Goal: Find specific fact: Find specific fact

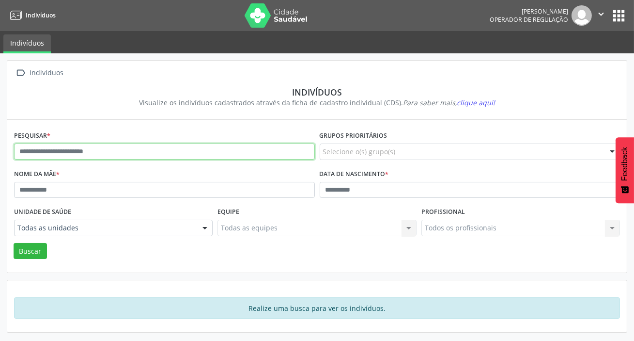
click at [63, 151] on input "text" at bounding box center [164, 151] width 301 height 16
type input "**********"
click at [14, 243] on button "Buscar" at bounding box center [30, 251] width 33 height 16
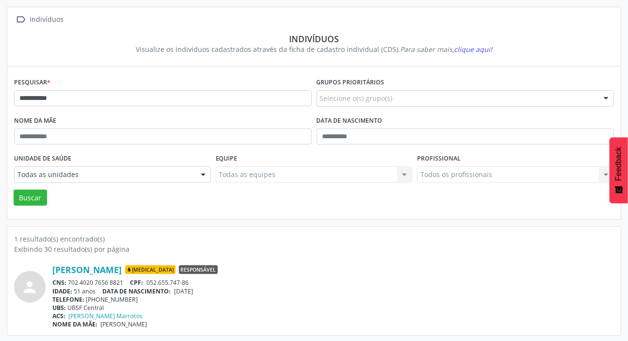
scroll to position [54, 0]
click at [88, 283] on div "CNS: 702 4020 7656 8821 CPF: 052.655.747-86" at bounding box center [332, 282] width 561 height 8
drag, startPoint x: 71, startPoint y: 279, endPoint x: 84, endPoint y: 283, distance: 13.6
click at [85, 282] on div "CNS: 702 4020 7656 8821 CPF: 052.655.747-86" at bounding box center [332, 282] width 561 height 8
click at [75, 286] on div "IDADE: 51 anos DATA DE NASCIMENTO: [DEMOGRAPHIC_DATA]" at bounding box center [332, 290] width 561 height 8
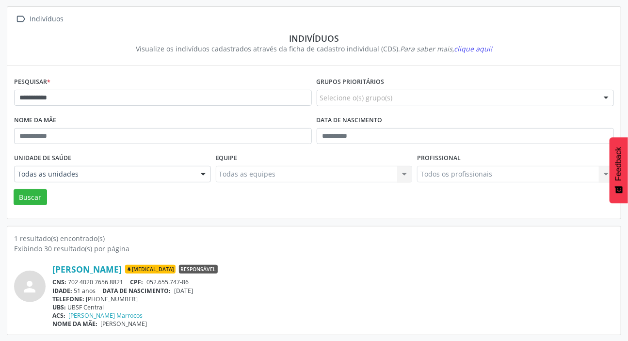
drag, startPoint x: 69, startPoint y: 281, endPoint x: 125, endPoint y: 275, distance: 55.5
click at [125, 275] on div "[PERSON_NAME] [MEDICAL_DATA] Responsável CNS: 702 4020 7656 8821 CPF: 052.655.7…" at bounding box center [332, 296] width 561 height 64
copy div "702 4020 7656 8821"
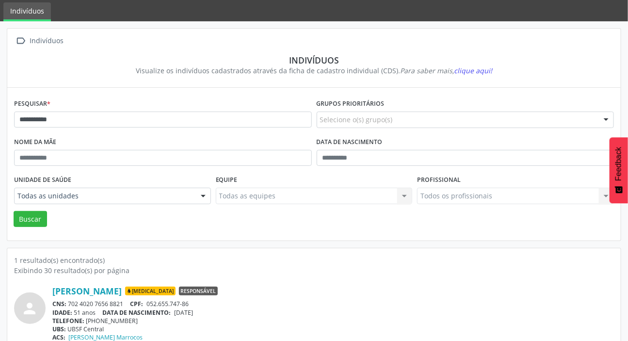
scroll to position [0, 0]
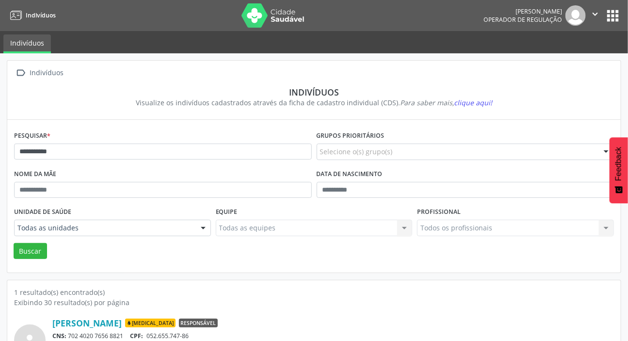
click at [612, 12] on button "apps" at bounding box center [612, 15] width 17 height 17
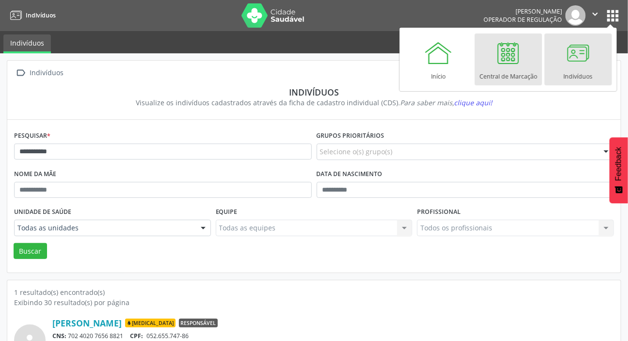
click at [512, 63] on div at bounding box center [507, 52] width 29 height 29
